Goal: Task Accomplishment & Management: Complete application form

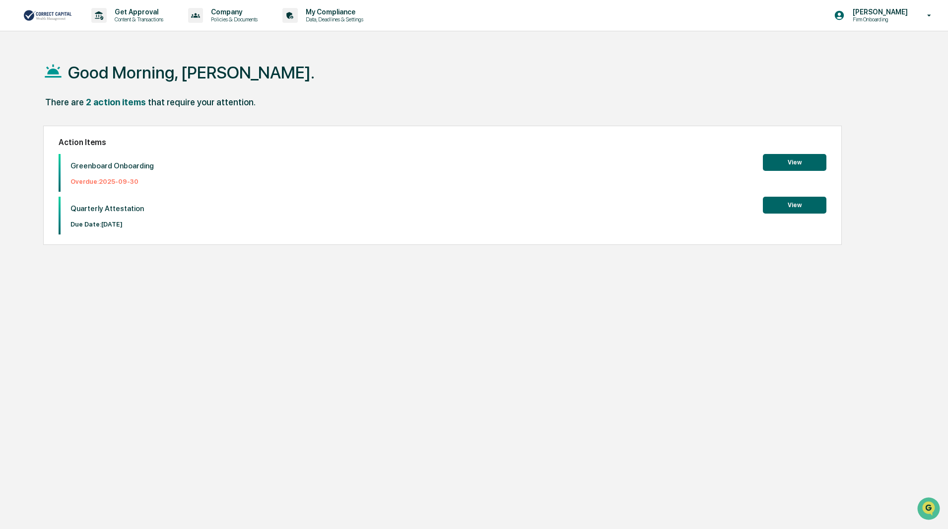
click at [790, 160] on button "View" at bounding box center [795, 162] width 64 height 17
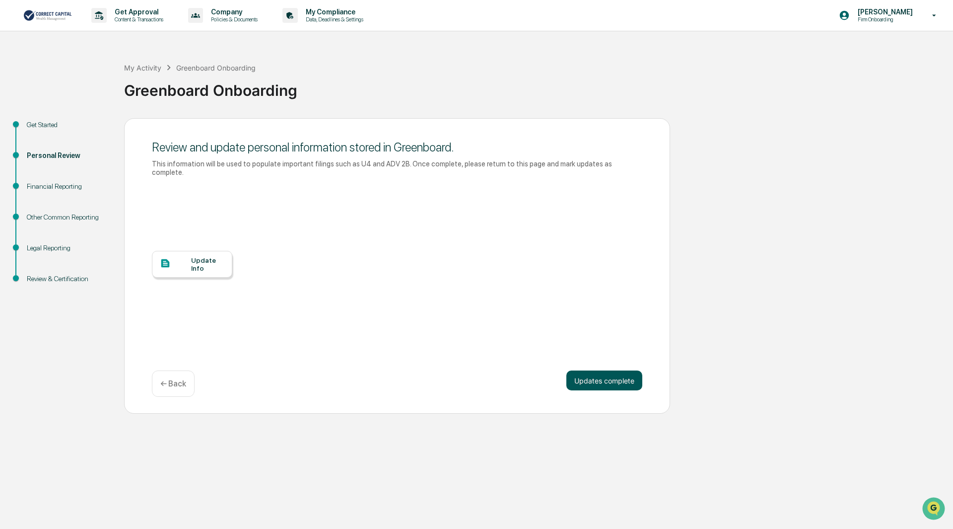
click at [601, 371] on button "Updates complete" at bounding box center [604, 380] width 76 height 20
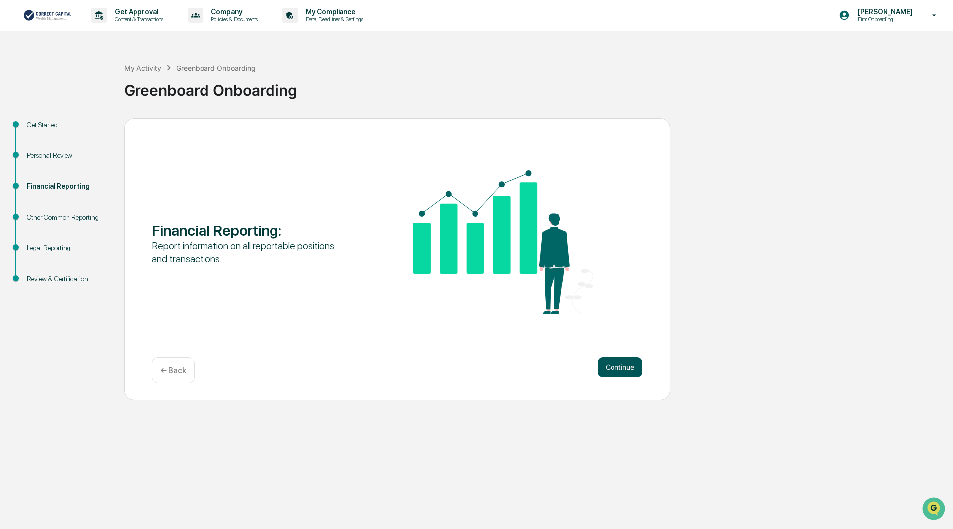
click at [612, 367] on button "Continue" at bounding box center [620, 367] width 45 height 20
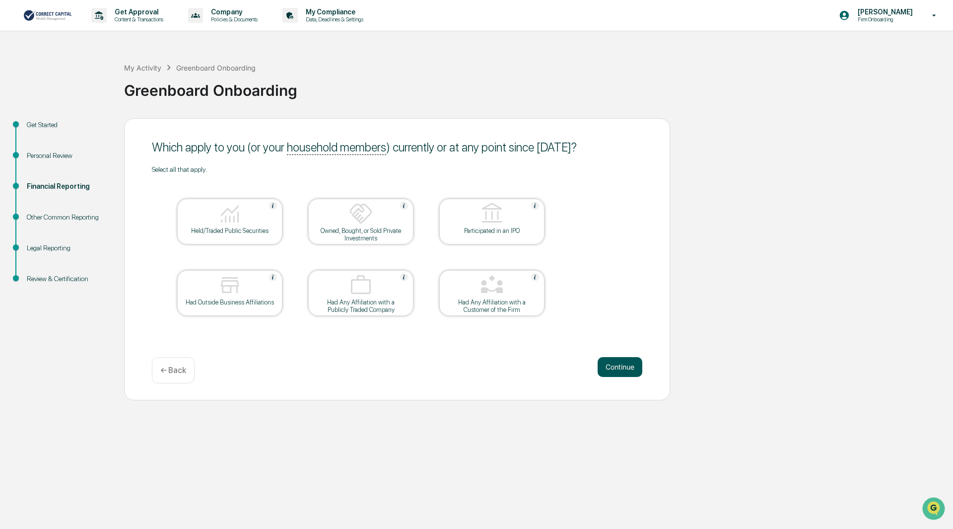
click at [614, 359] on button "Continue" at bounding box center [620, 367] width 45 height 20
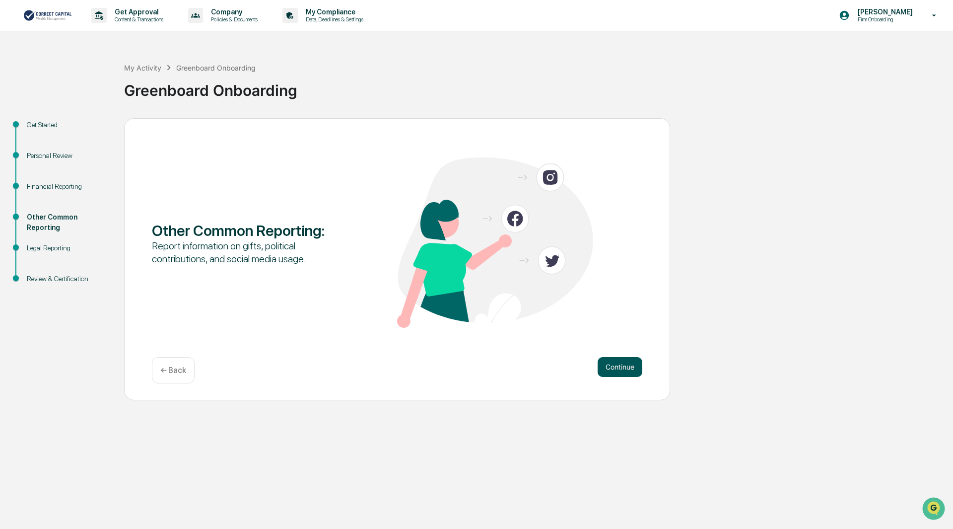
click at [620, 366] on button "Continue" at bounding box center [620, 367] width 45 height 20
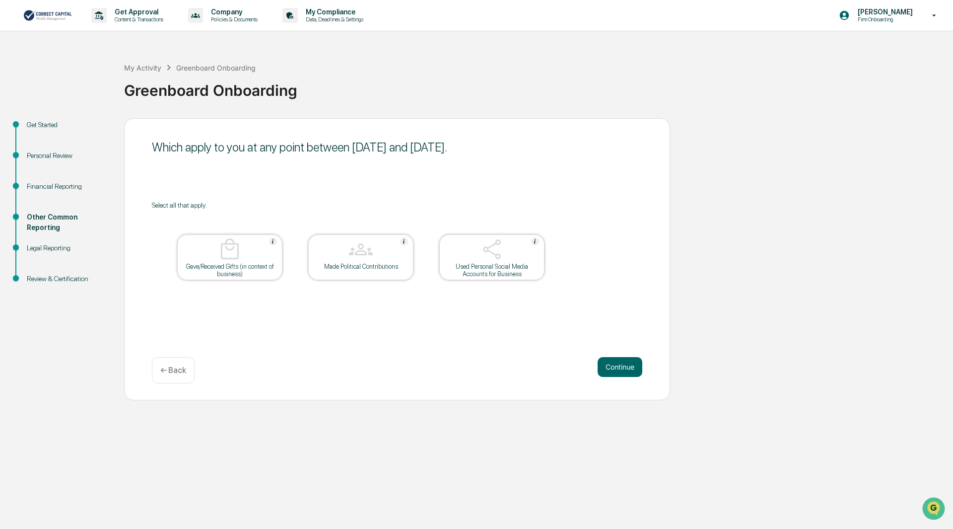
click at [620, 366] on button "Continue" at bounding box center [620, 367] width 45 height 20
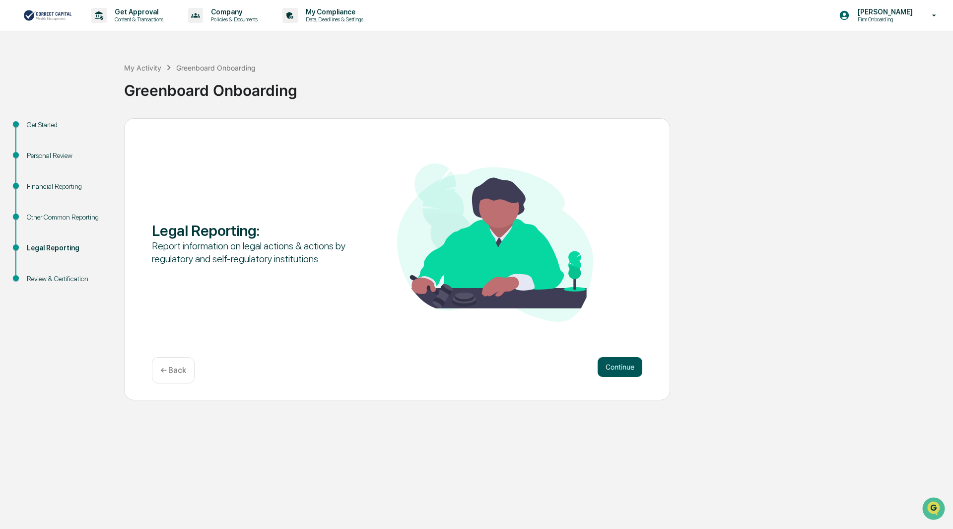
click at [620, 366] on button "Continue" at bounding box center [620, 367] width 45 height 20
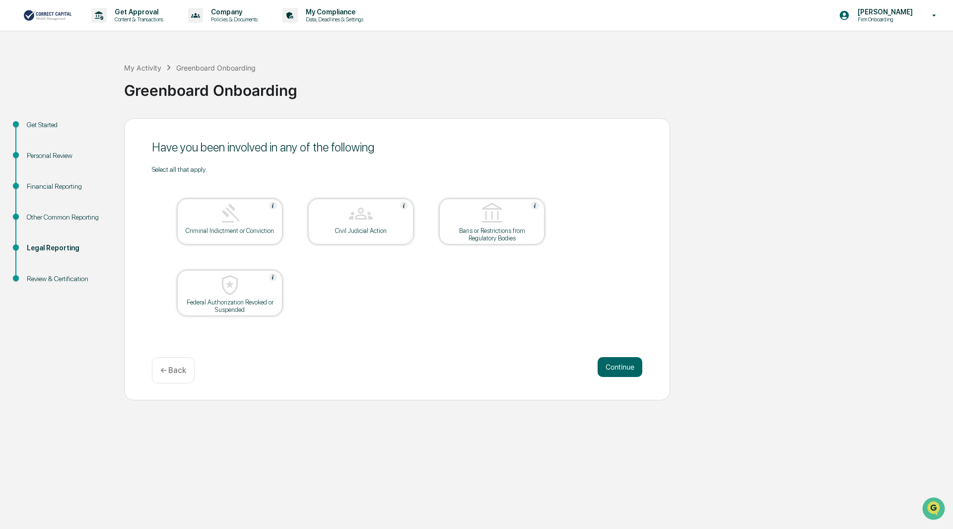
click at [620, 366] on button "Continue" at bounding box center [620, 367] width 45 height 20
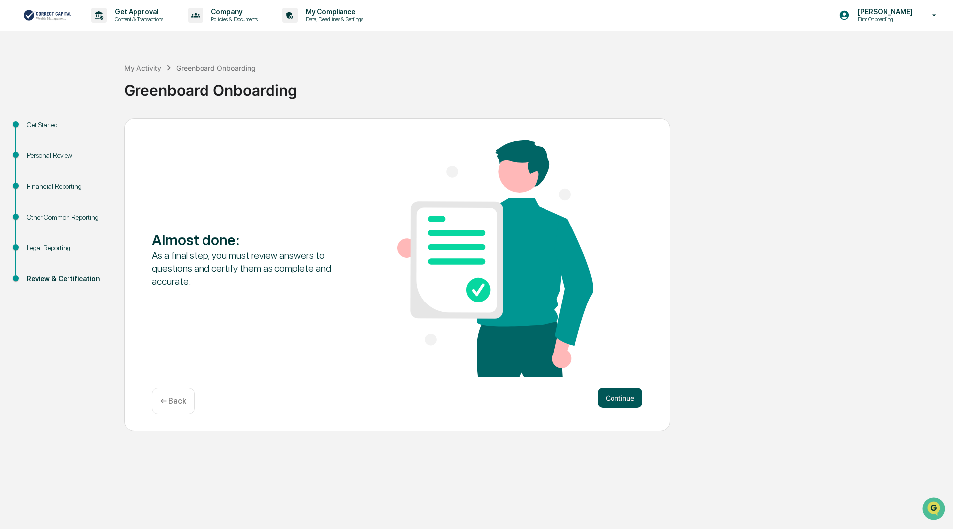
click at [615, 398] on button "Continue" at bounding box center [620, 398] width 45 height 20
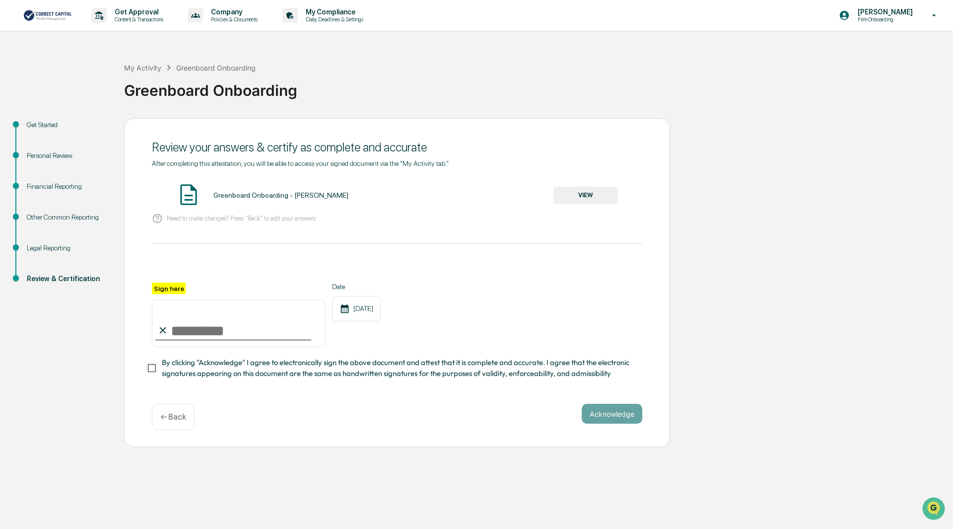
click at [174, 328] on input "Sign here" at bounding box center [238, 323] width 173 height 48
type input "**********"
click at [622, 415] on button "Acknowledge" at bounding box center [612, 413] width 61 height 20
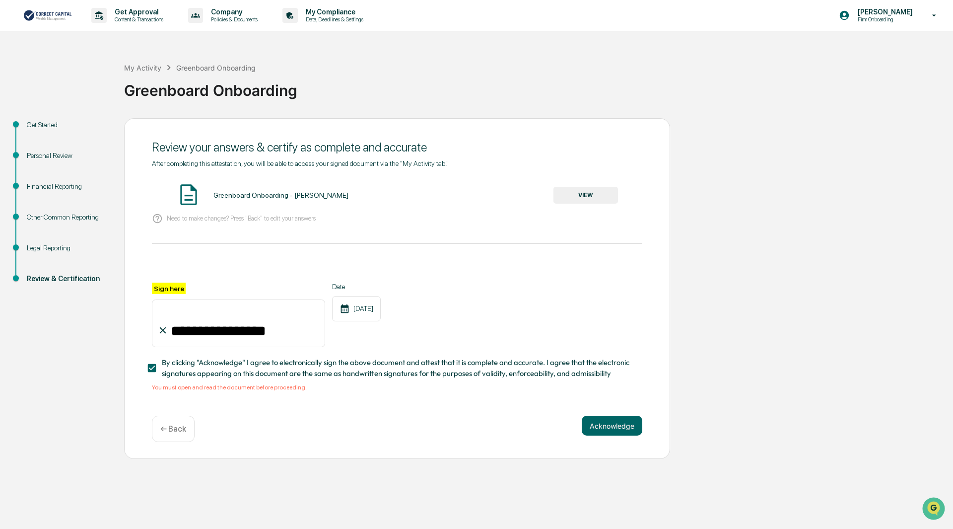
click at [579, 197] on button "VIEW" at bounding box center [585, 195] width 65 height 17
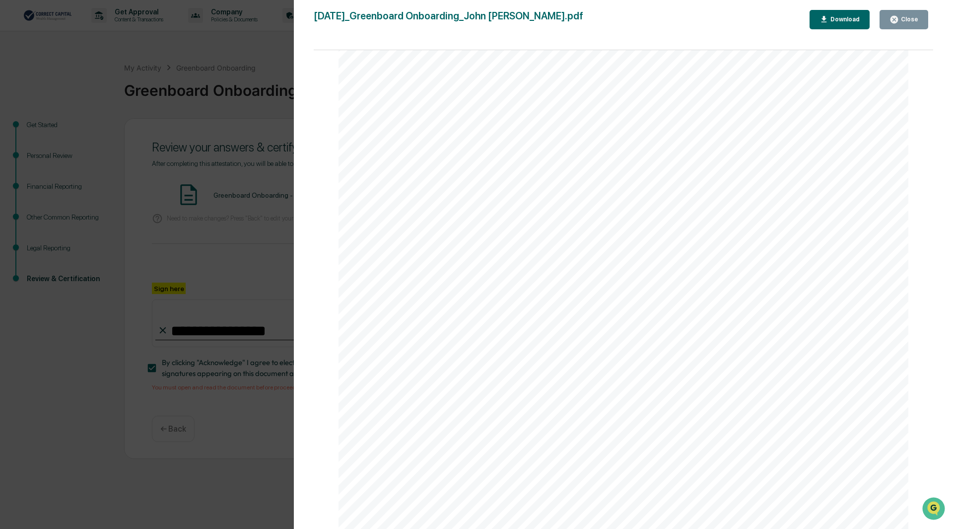
scroll to position [1340, 0]
click at [899, 24] on icon "button" at bounding box center [893, 19] width 9 height 9
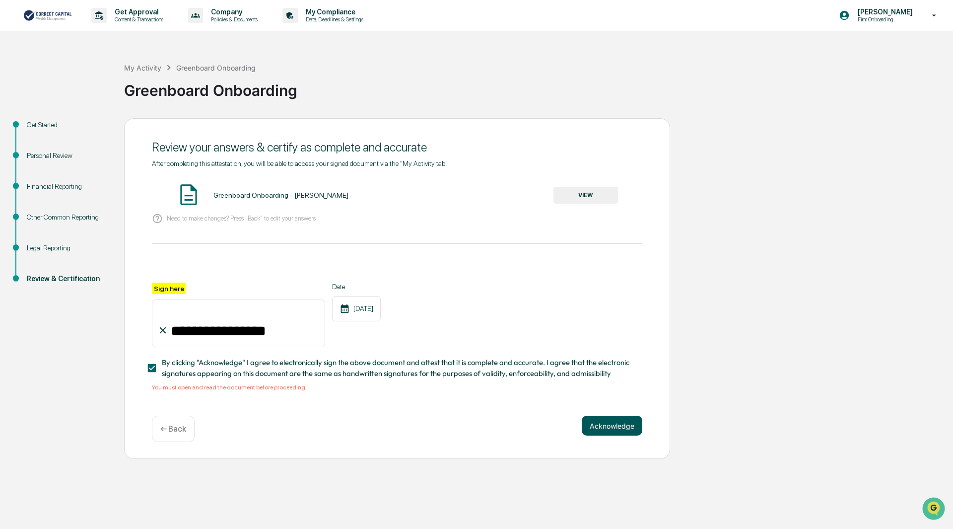
click at [604, 426] on button "Acknowledge" at bounding box center [612, 425] width 61 height 20
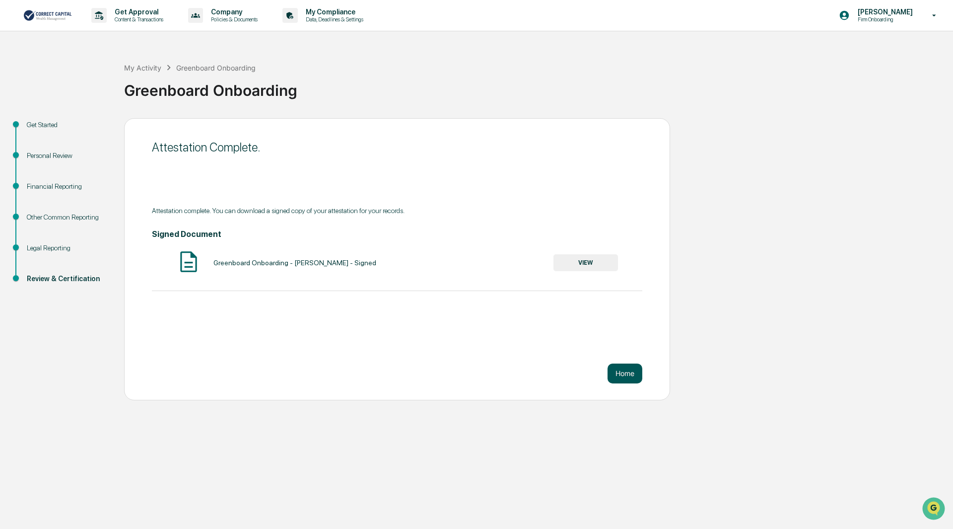
click at [625, 374] on button "Home" at bounding box center [624, 373] width 35 height 20
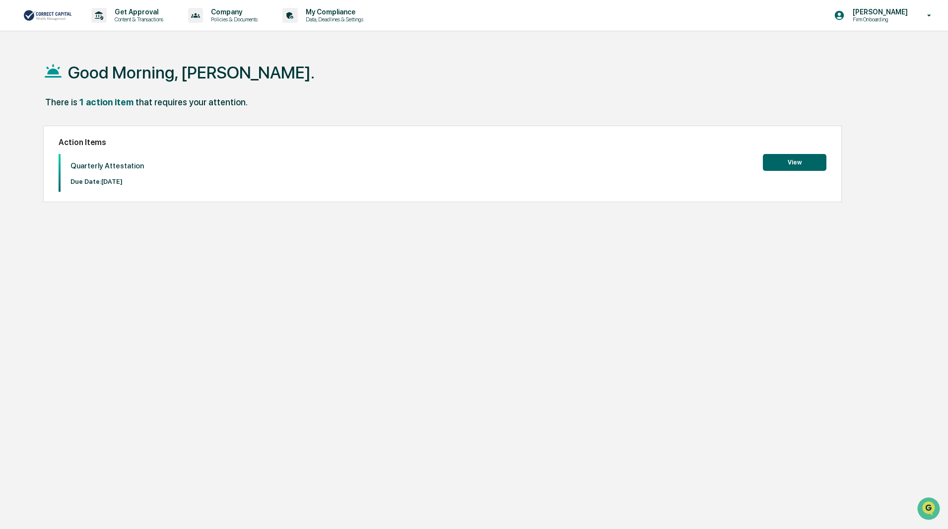
click at [794, 159] on button "View" at bounding box center [795, 162] width 64 height 17
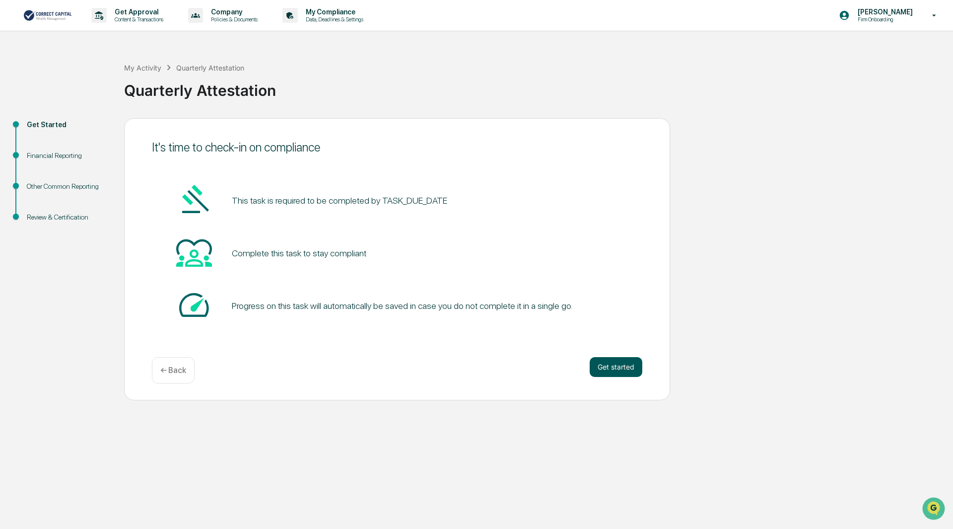
click at [620, 365] on button "Get started" at bounding box center [616, 367] width 53 height 20
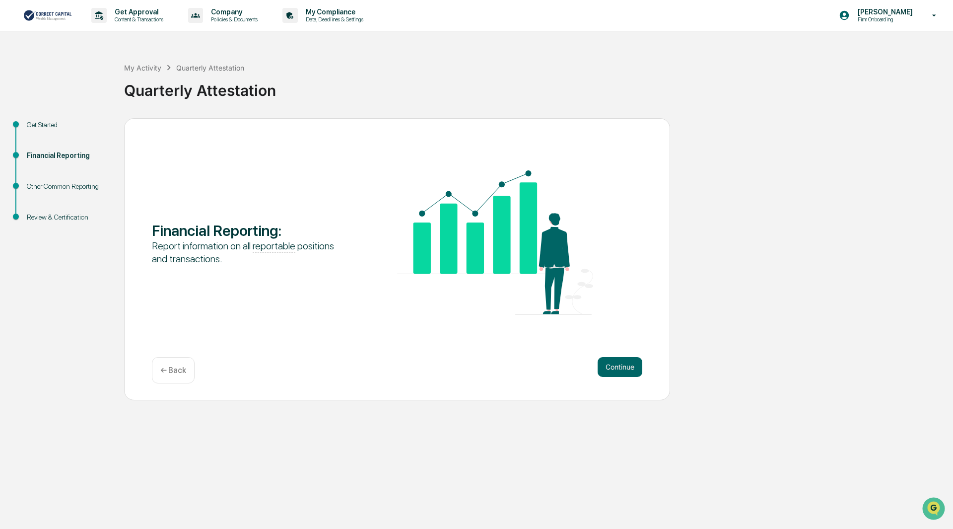
click at [620, 365] on button "Continue" at bounding box center [620, 367] width 45 height 20
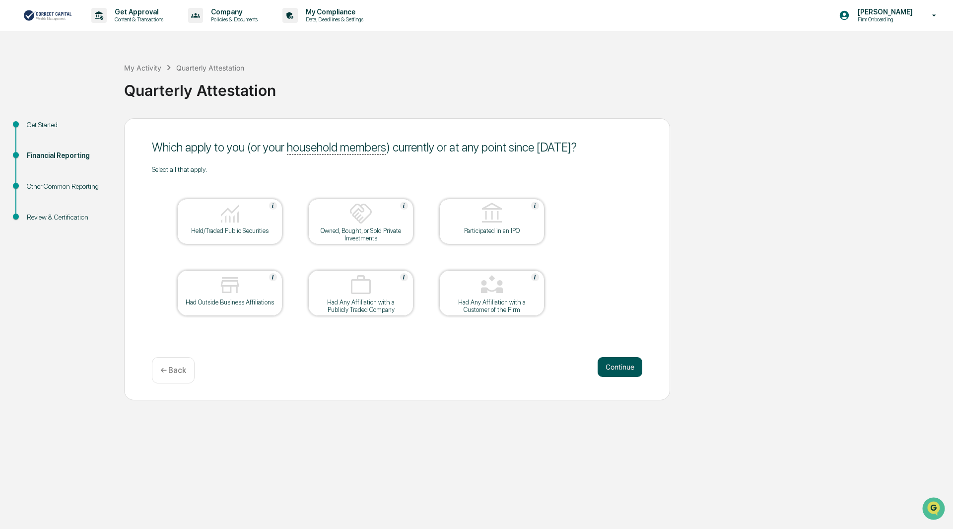
click at [625, 366] on button "Continue" at bounding box center [620, 367] width 45 height 20
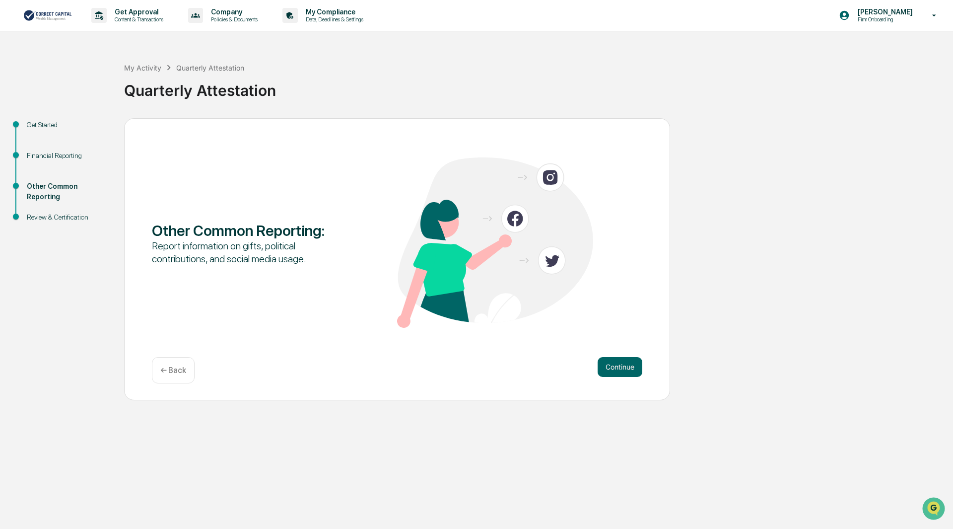
click at [625, 366] on button "Continue" at bounding box center [620, 367] width 45 height 20
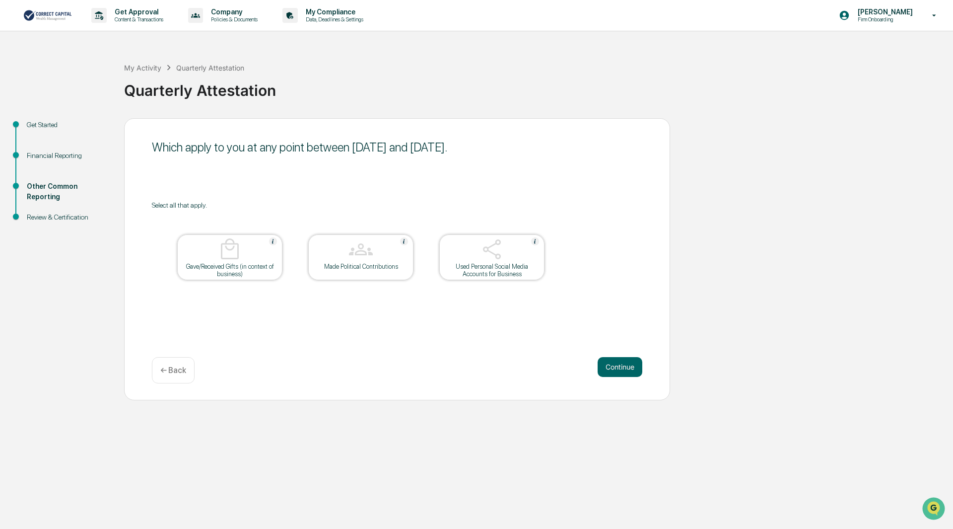
click at [625, 366] on button "Continue" at bounding box center [620, 367] width 45 height 20
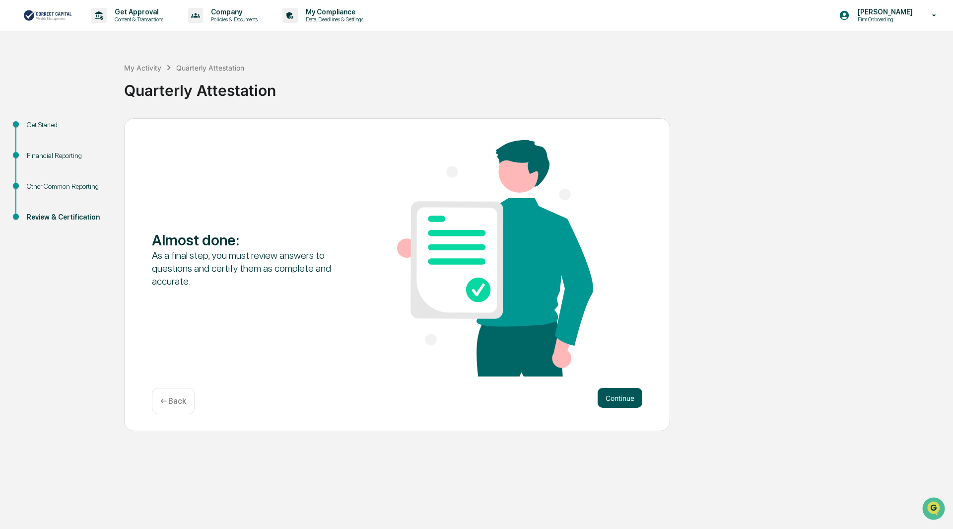
click at [630, 391] on button "Continue" at bounding box center [620, 398] width 45 height 20
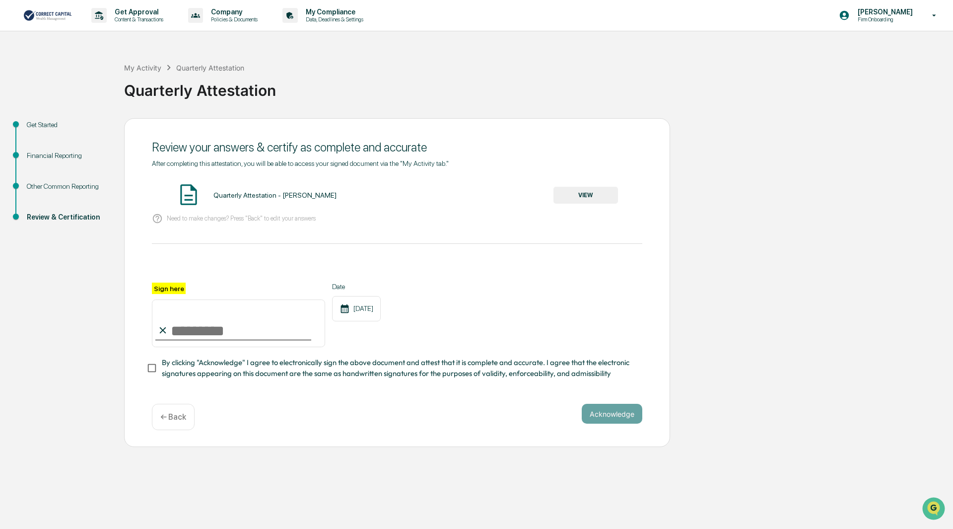
click at [577, 191] on button "VIEW" at bounding box center [585, 195] width 65 height 17
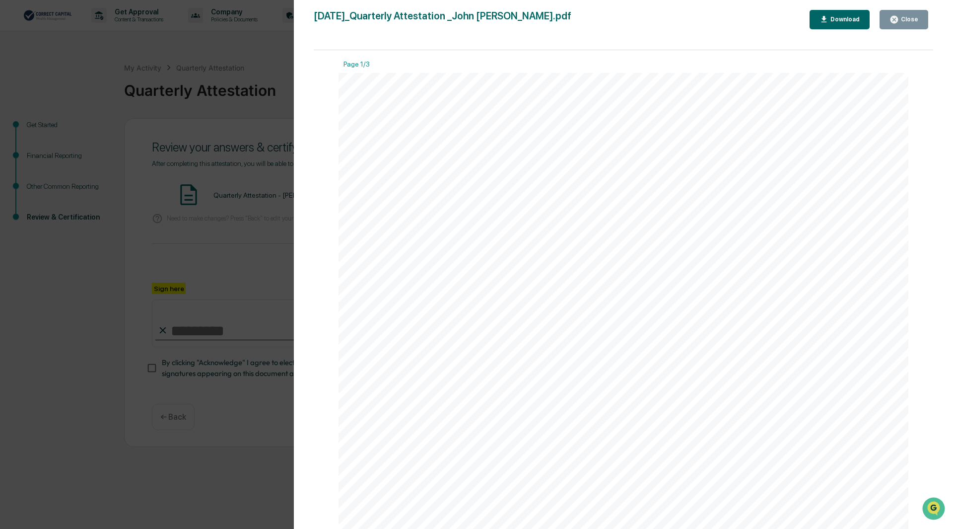
click at [840, 16] on div "Download" at bounding box center [843, 19] width 31 height 7
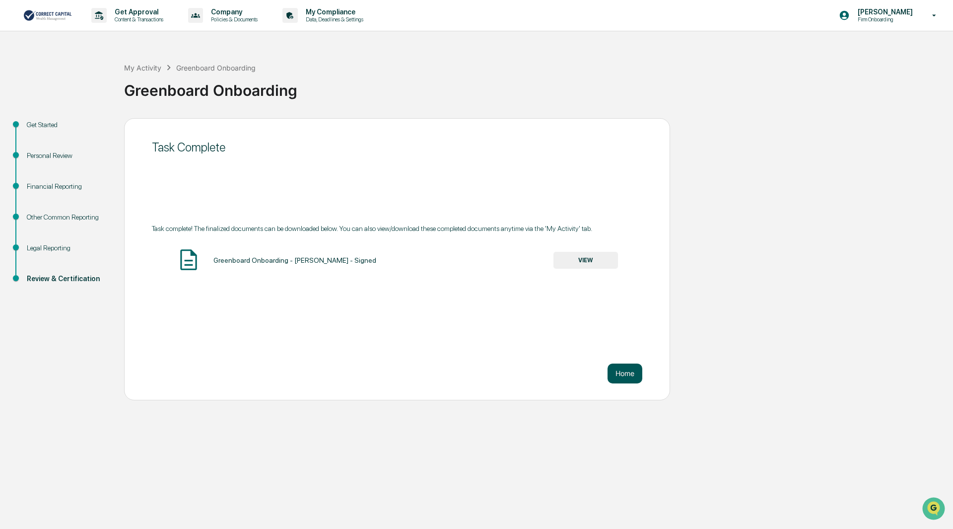
click at [629, 371] on button "Home" at bounding box center [624, 373] width 35 height 20
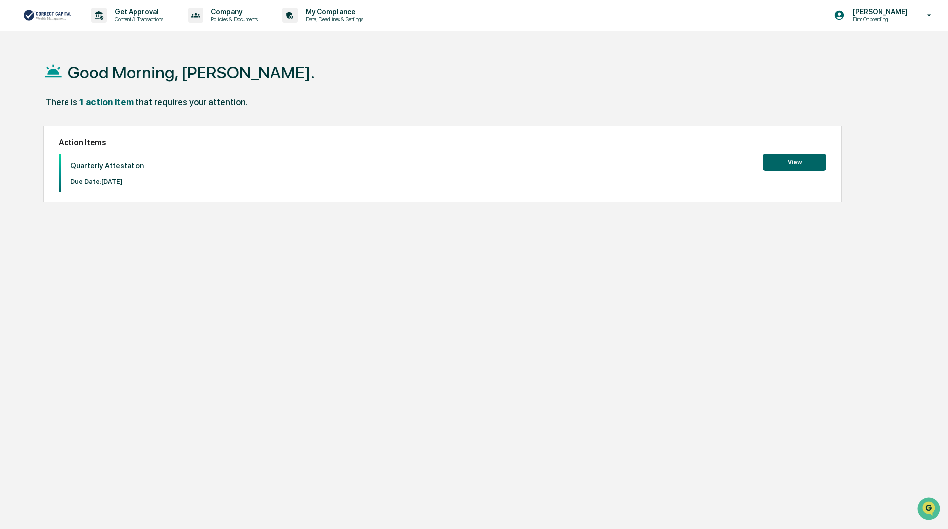
click at [782, 161] on button "View" at bounding box center [795, 162] width 64 height 17
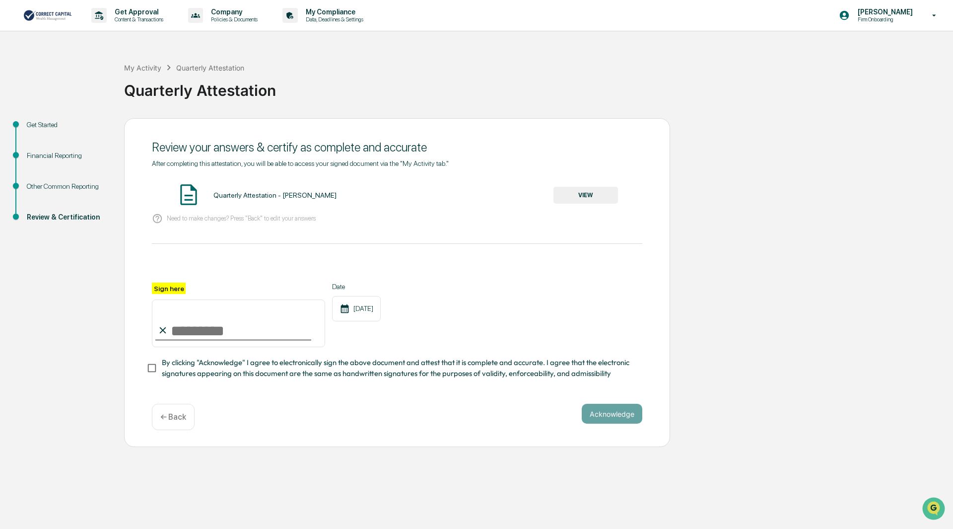
click at [592, 193] on button "VIEW" at bounding box center [585, 195] width 65 height 17
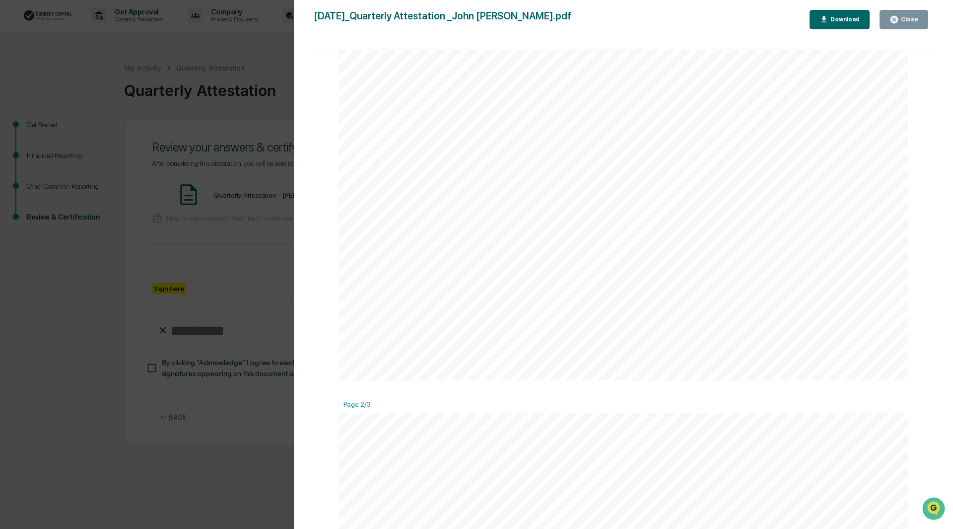
scroll to position [496, 0]
click at [180, 171] on div "Version History 10/07/2025, 04:40 PM John Biedenstein 2025-10-07_Quarterly Atte…" at bounding box center [476, 264] width 953 height 529
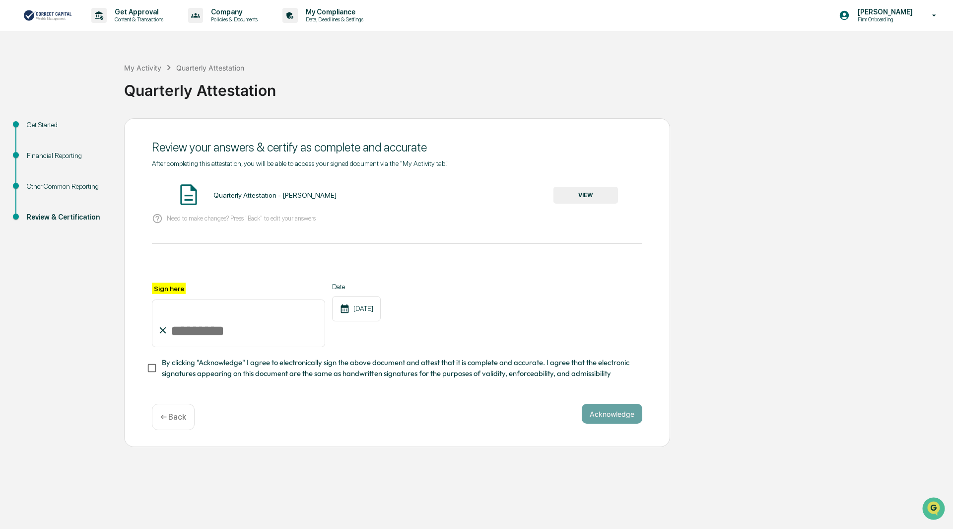
click at [211, 336] on input "Sign here" at bounding box center [238, 323] width 173 height 48
type input "**********"
click at [602, 418] on button "Acknowledge" at bounding box center [612, 413] width 61 height 20
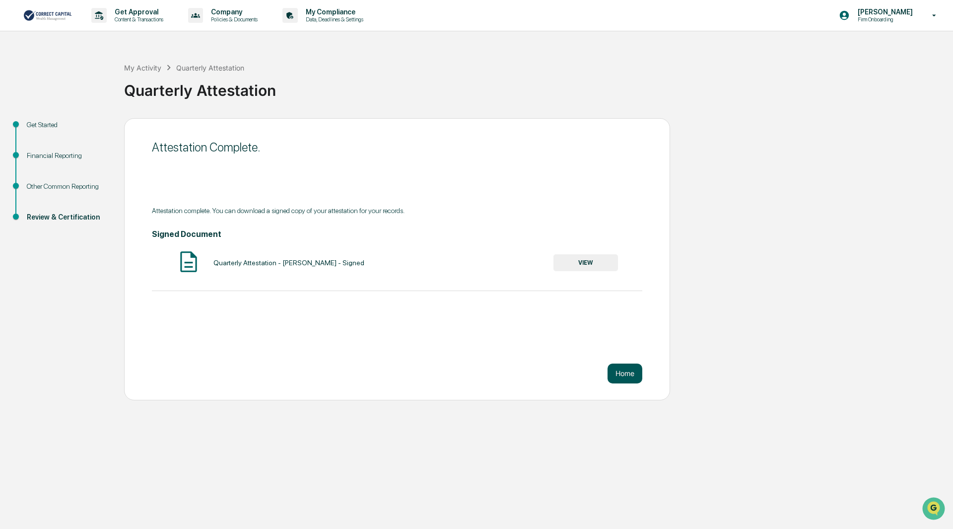
click at [624, 376] on button "Home" at bounding box center [624, 373] width 35 height 20
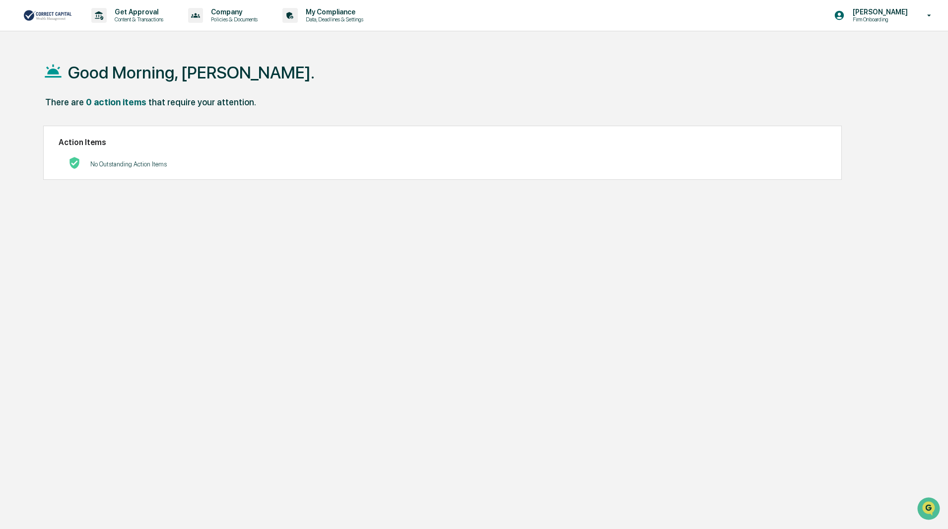
click at [930, 14] on icon at bounding box center [929, 15] width 17 height 9
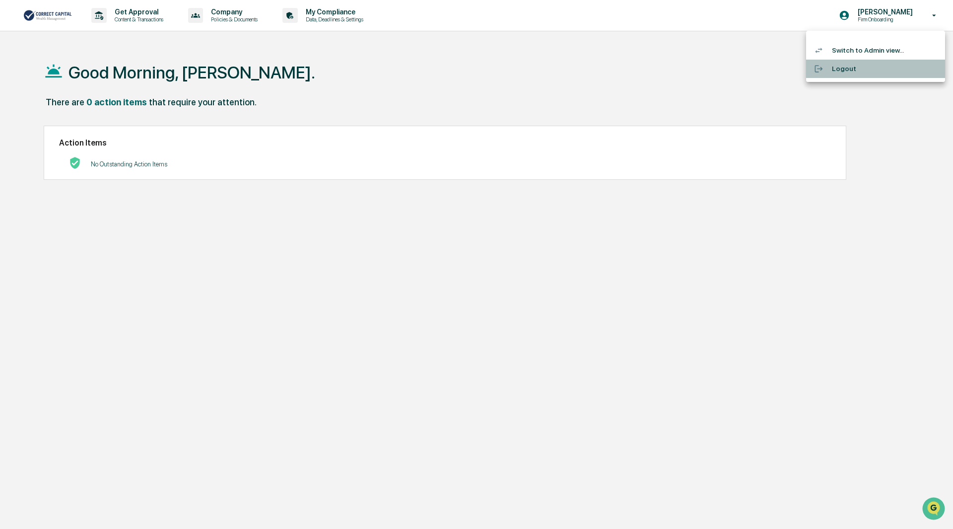
click at [847, 68] on li "Logout" at bounding box center [875, 69] width 139 height 18
